Goal: Transaction & Acquisition: Purchase product/service

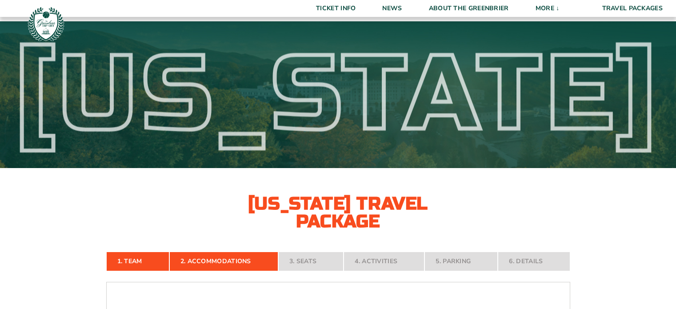
select select "2 Adults"
select select
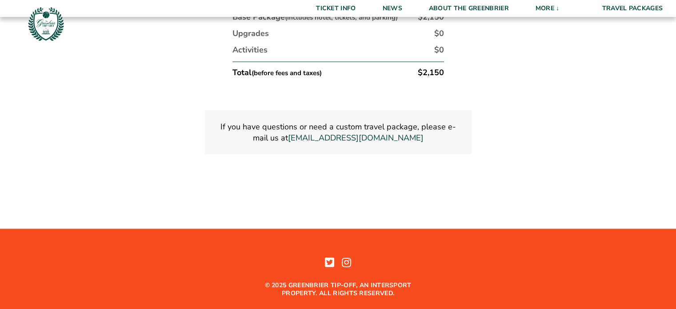
scroll to position [1617, 0]
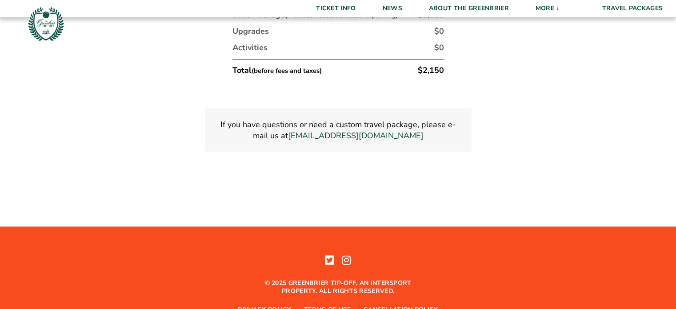
click at [477, 304] on div "© 2025 Greenbrier Tip-off, an Intersport property. All rights reserved. Privacy…" at bounding box center [338, 299] width 676 height 40
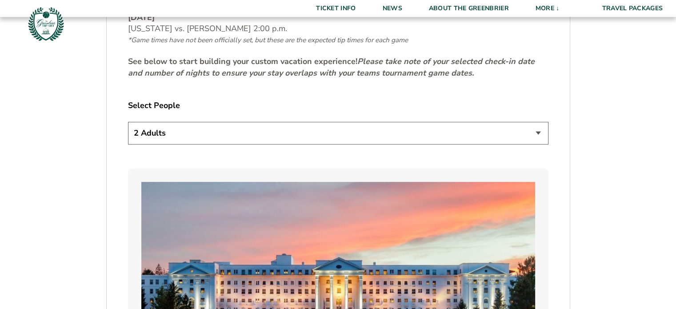
scroll to position [495, 0]
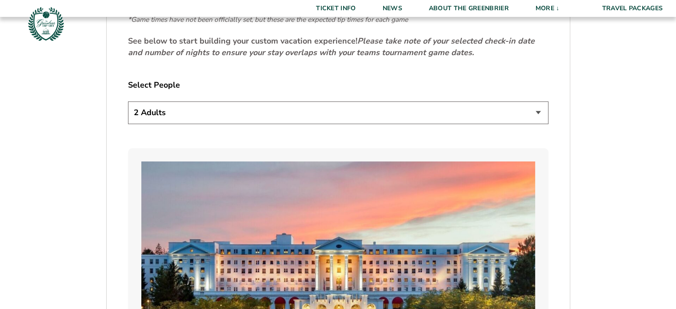
click at [193, 110] on select "1 Adult 2 Adults 3 Adults 4 Adults 2 Adults + 1 Child 2 Adults + 2 Children 2 A…" at bounding box center [338, 112] width 421 height 23
select select "3 Adults"
click at [128, 101] on select "1 Adult 2 Adults 3 Adults 4 Adults 2 Adults + 1 Child 2 Adults + 2 Children 2 A…" at bounding box center [338, 112] width 421 height 23
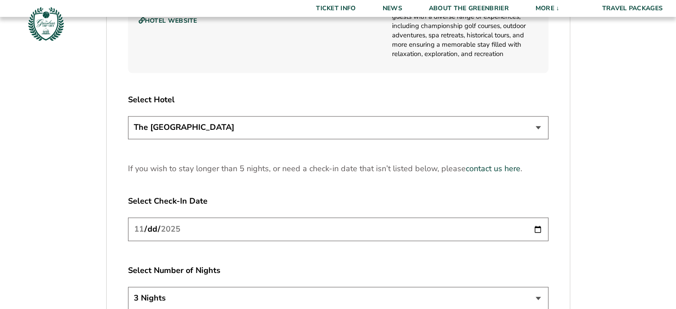
scroll to position [1073, 0]
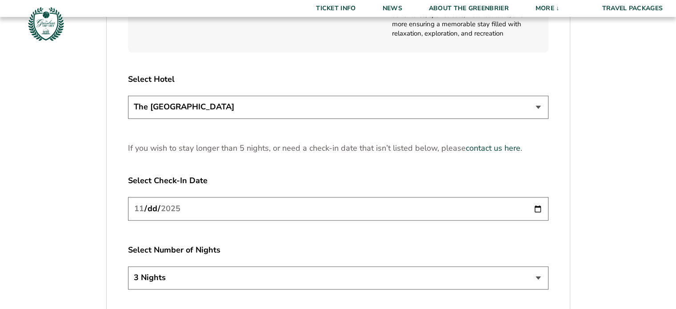
click at [538, 208] on input "2025-11-21" at bounding box center [338, 209] width 421 height 24
click at [537, 207] on input "2025-11-21" at bounding box center [338, 209] width 421 height 24
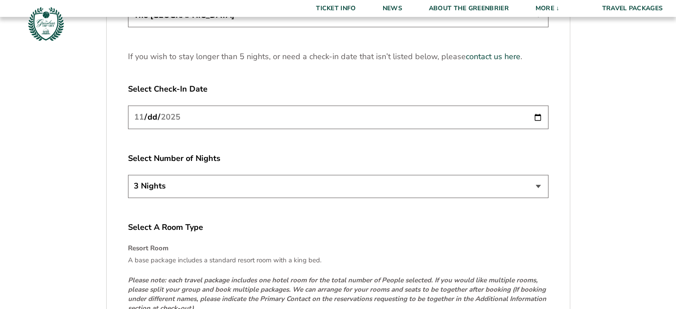
scroll to position [1207, 0]
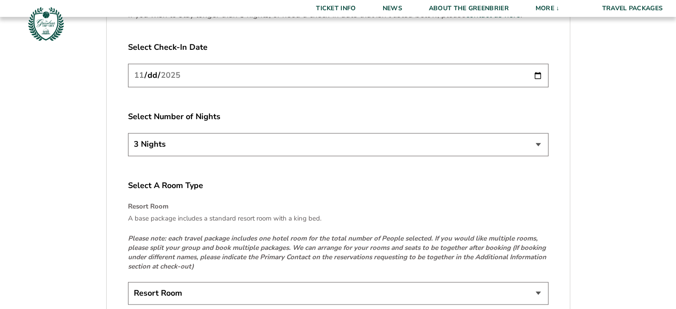
click at [533, 140] on select "3 Nights 4 Nights 5 Nights" at bounding box center [338, 144] width 421 height 23
click at [533, 141] on select "3 Nights 4 Nights 5 Nights" at bounding box center [338, 144] width 421 height 23
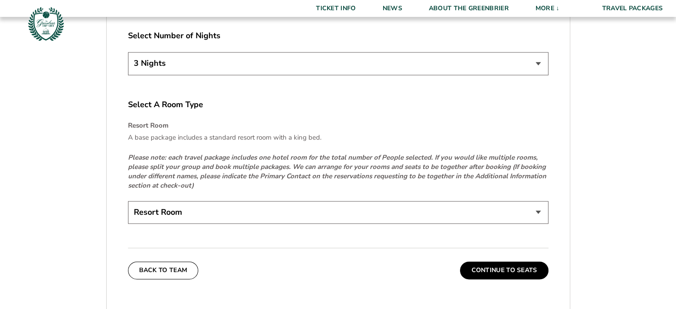
scroll to position [1340, 0]
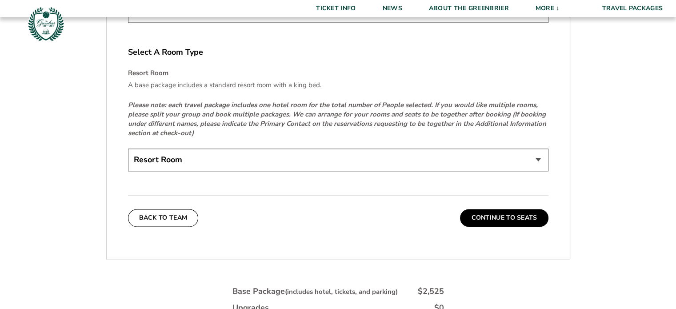
click at [496, 157] on select "Resort Room" at bounding box center [338, 160] width 421 height 23
click at [505, 212] on button "Continue To Seats" at bounding box center [504, 218] width 88 height 18
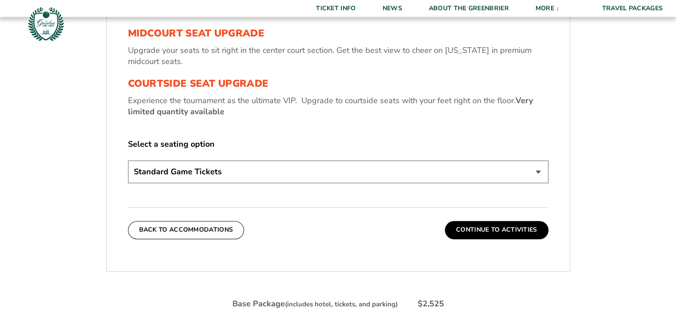
scroll to position [413, 0]
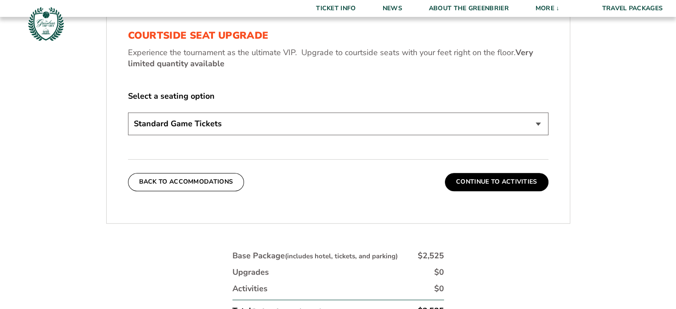
click at [242, 125] on select "Standard Game Tickets Midcourt Seat Upgrade (+$130 per person) Courtside Seat U…" at bounding box center [338, 123] width 421 height 23
select select "Midcourt Seat Upgrade"
click at [128, 112] on select "Standard Game Tickets Midcourt Seat Upgrade (+$130 per person) Courtside Seat U…" at bounding box center [338, 123] width 421 height 23
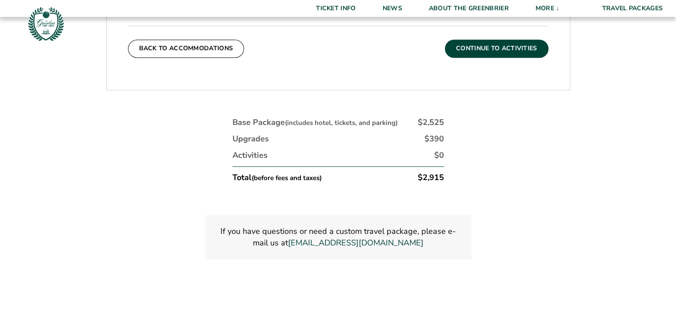
click at [499, 47] on button "Continue To Activities" at bounding box center [497, 49] width 104 height 18
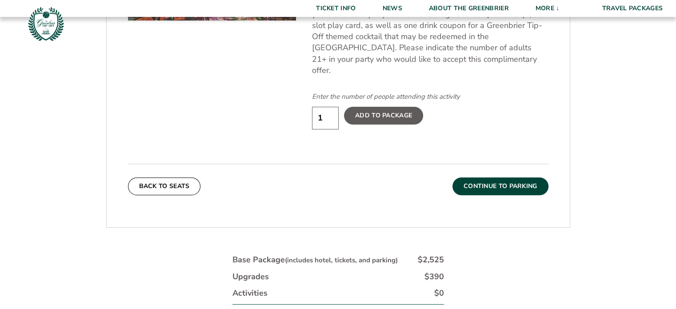
scroll to position [590, 0]
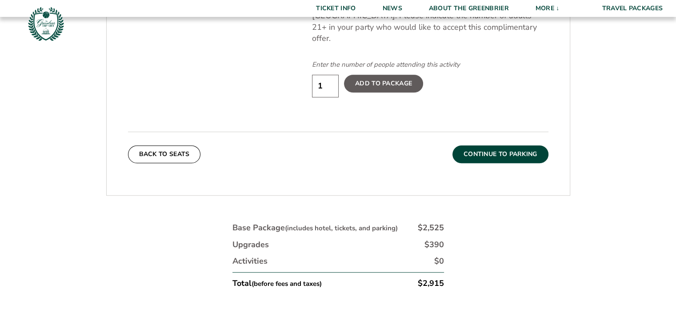
click at [501, 145] on button "Continue To Parking" at bounding box center [501, 154] width 96 height 18
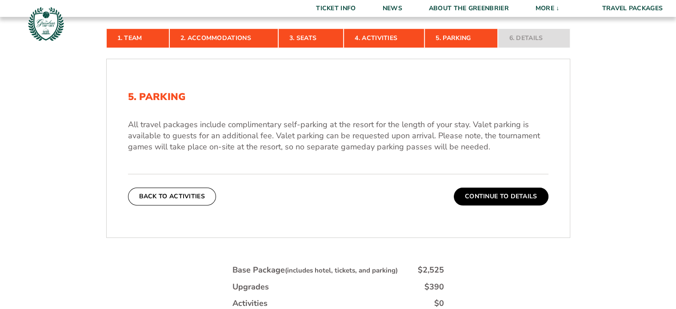
scroll to position [279, 0]
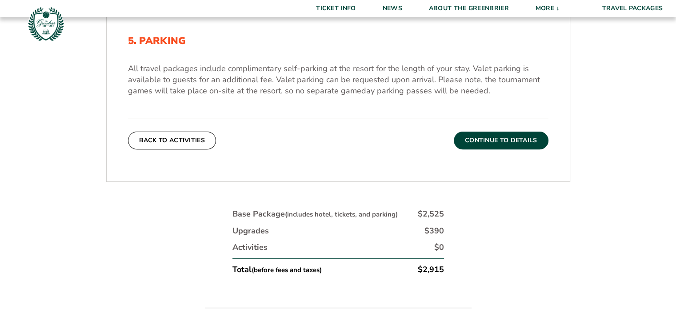
click at [500, 142] on button "Continue To Details" at bounding box center [501, 141] width 95 height 18
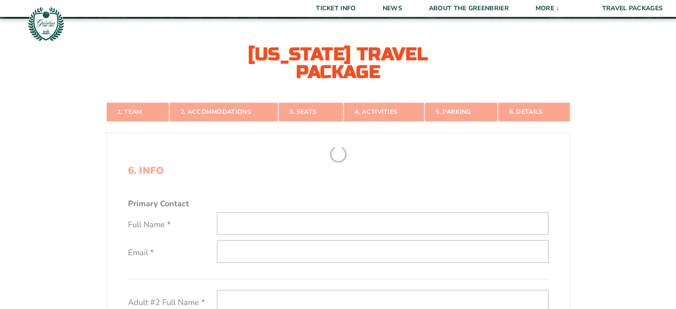
scroll to position [146, 0]
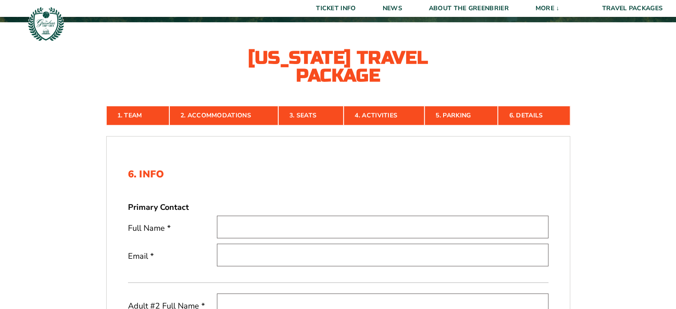
click at [293, 225] on input "text" at bounding box center [383, 227] width 332 height 23
type input "Christine von Lewinski"
type input "christine@cvilleaquatics.com"
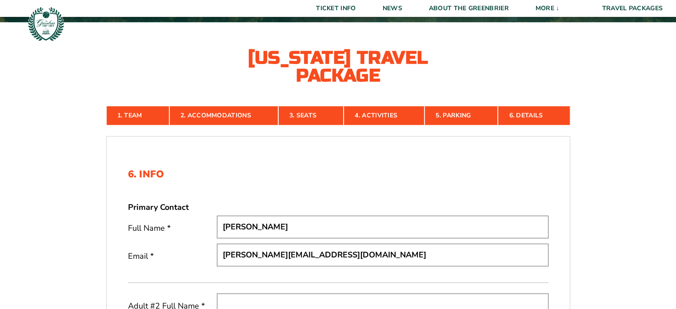
scroll to position [324, 0]
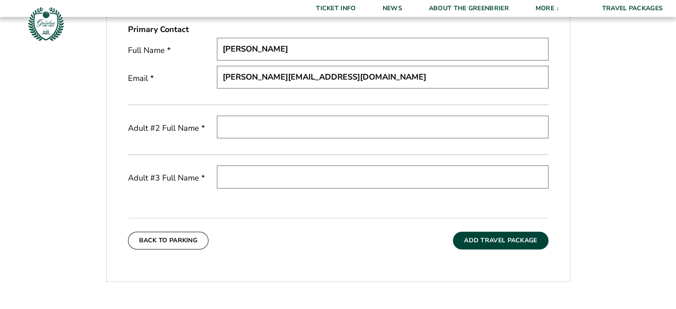
click at [257, 122] on input "text" at bounding box center [383, 127] width 332 height 23
type input "Frederick von Lewinski"
click at [291, 176] on input "text" at bounding box center [383, 176] width 332 height 23
type input "Julian von Lewinski"
click at [490, 240] on button "Add Travel Package" at bounding box center [500, 241] width 95 height 18
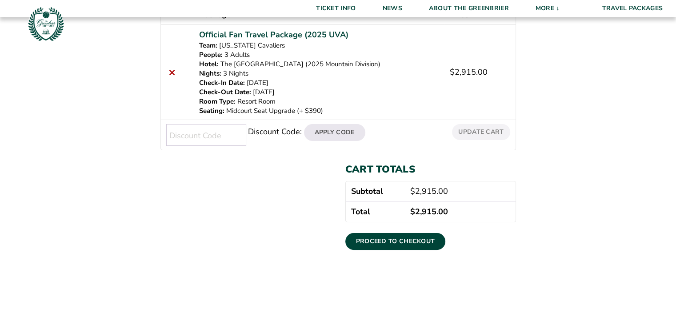
scroll to position [178, 0]
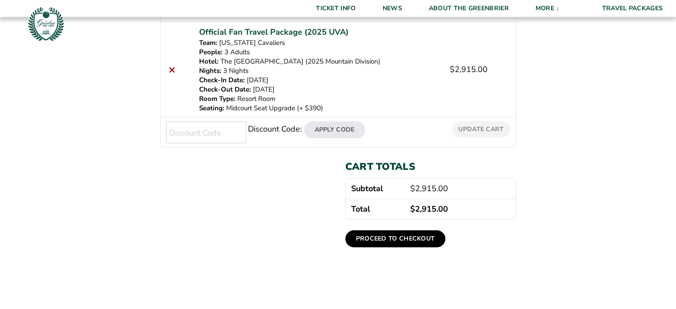
click at [409, 235] on link "Proceed to checkout" at bounding box center [395, 238] width 100 height 17
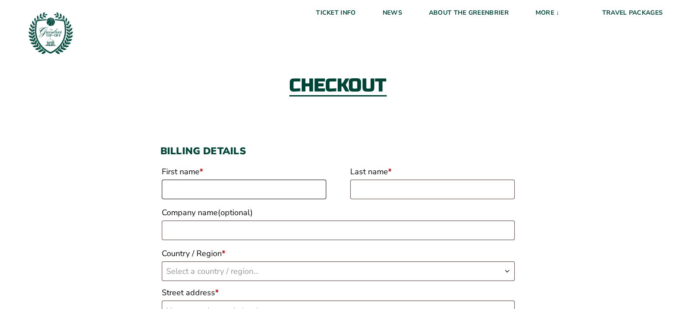
click at [244, 184] on input "First name *" at bounding box center [244, 190] width 165 height 20
type input "Christine"
type input "von Lewinski"
type input "Charlottesville Aquatics Inc"
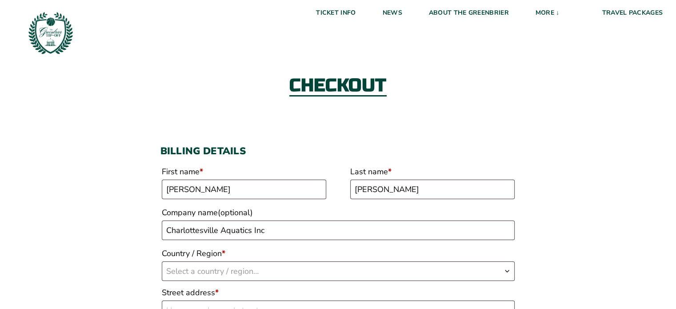
select select "US"
type input "Charlottesville Aquatics Inc"
type input "3275 Berkmar Drive"
type input "Charlottesville"
type input "22901"
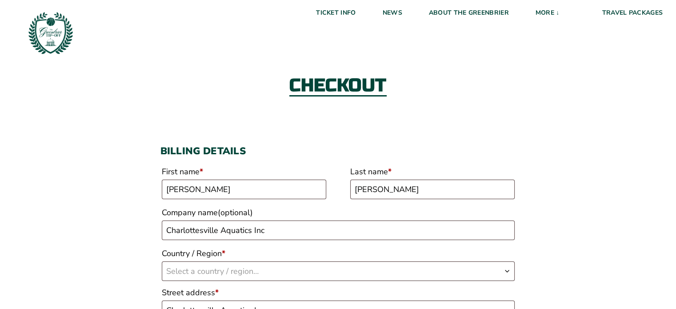
type input "14345664484"
type input "christine@cvilleaquatics.com"
select select "US"
select select "VA"
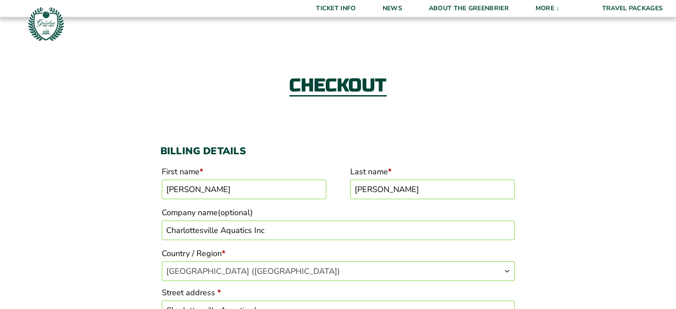
scroll to position [263, 0]
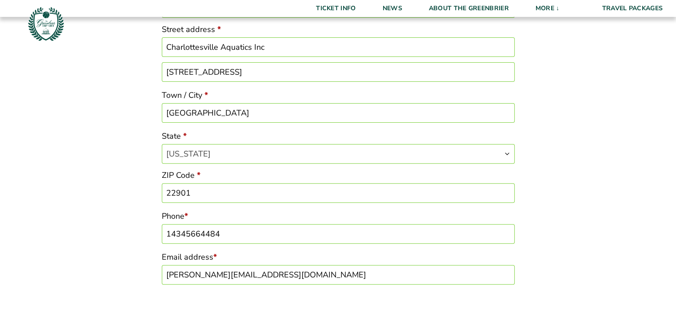
drag, startPoint x: 256, startPoint y: 46, endPoint x: 153, endPoint y: 44, distance: 103.2
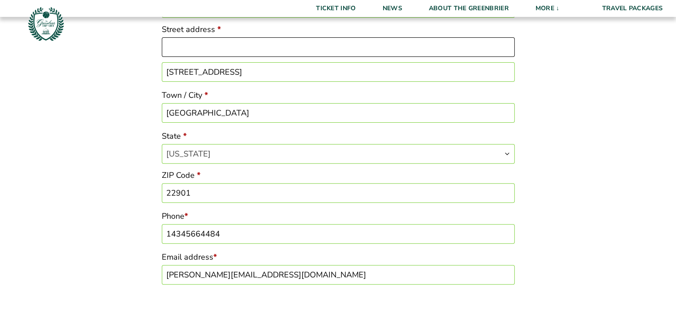
type input "2621 Browns Gap Turnpike"
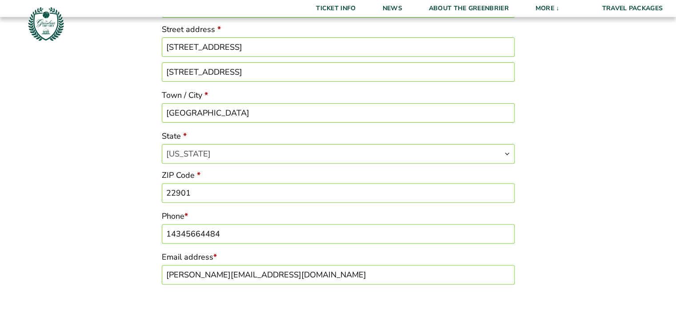
drag, startPoint x: 250, startPoint y: 71, endPoint x: 150, endPoint y: 76, distance: 100.2
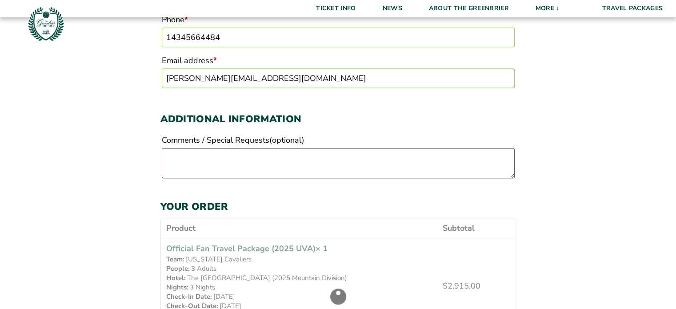
scroll to position [486, 0]
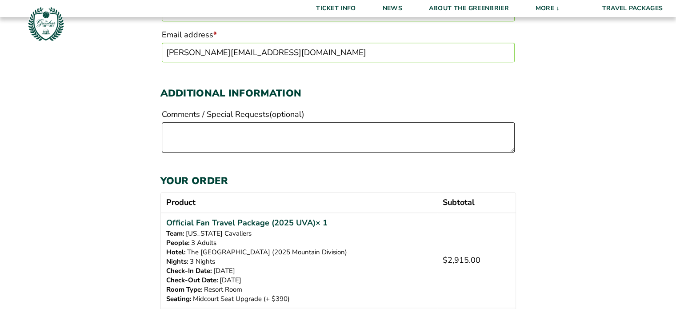
click at [253, 138] on textarea "Comments / Special Requests (optional)" at bounding box center [338, 137] width 353 height 30
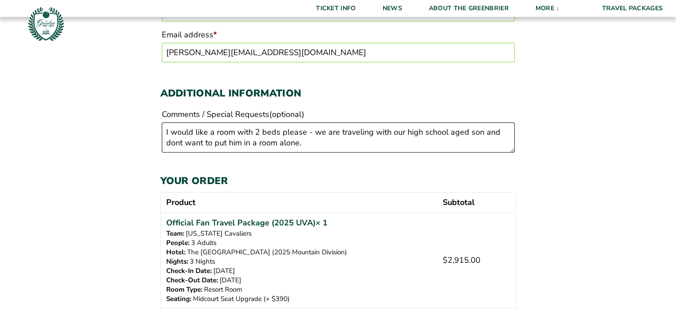
drag, startPoint x: 314, startPoint y: 148, endPoint x: 480, endPoint y: 134, distance: 166.4
click at [480, 134] on textarea "I would like a room with 2 beds please - we are traveling with our high school …" at bounding box center [338, 137] width 353 height 30
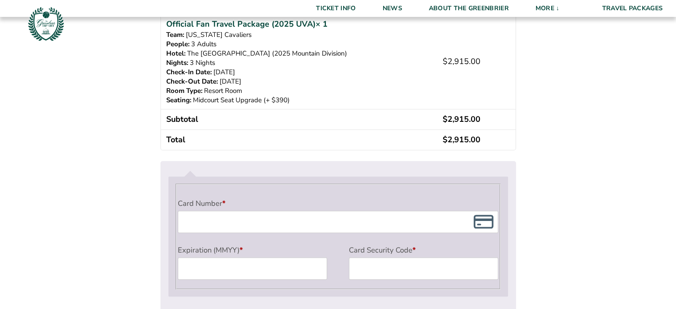
scroll to position [752, 0]
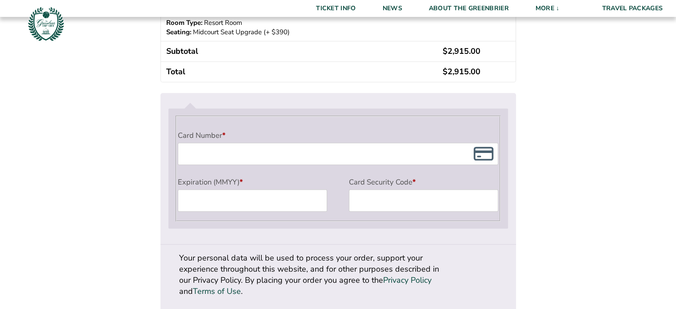
type textarea "I would like a room with 2 beds please - we are traveling with our high school …"
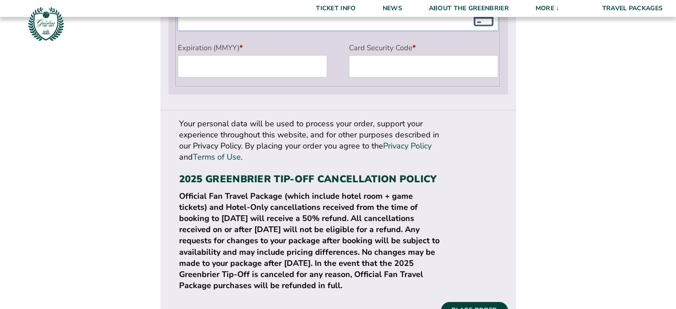
scroll to position [756, 0]
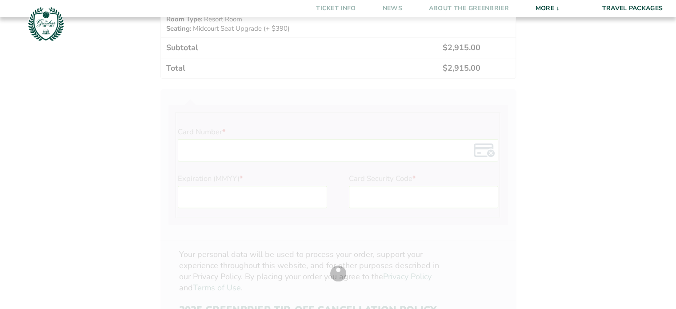
scroll to position [800, 0]
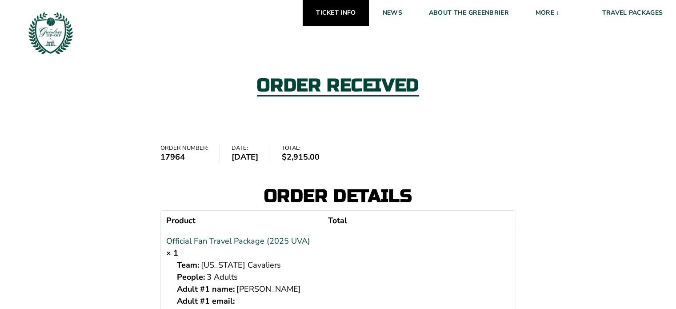
click at [341, 12] on link "Ticket Info" at bounding box center [336, 13] width 66 height 26
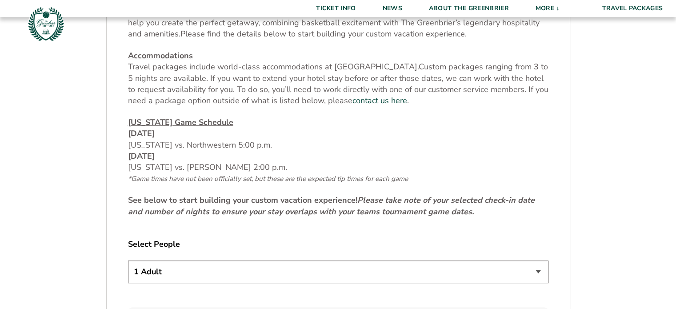
scroll to position [356, 0]
